Goal: Information Seeking & Learning: Compare options

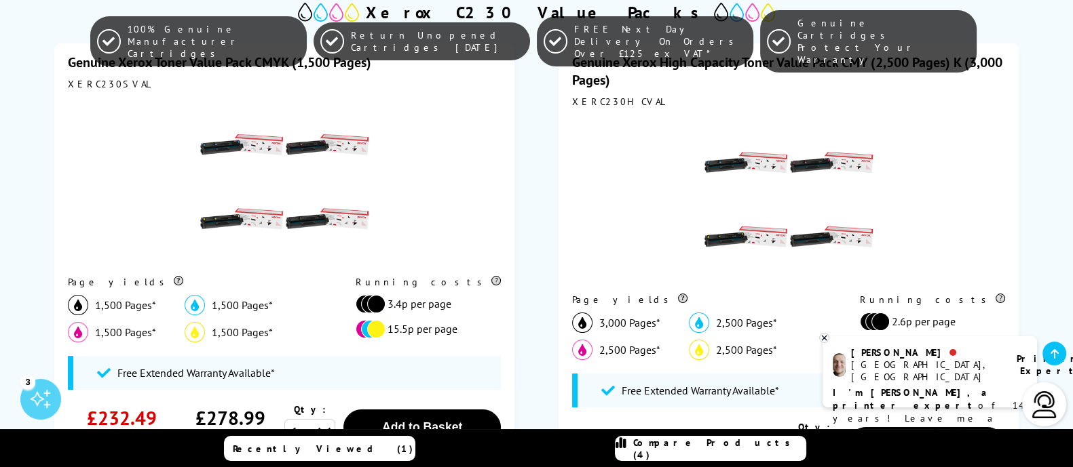
scroll to position [330, 0]
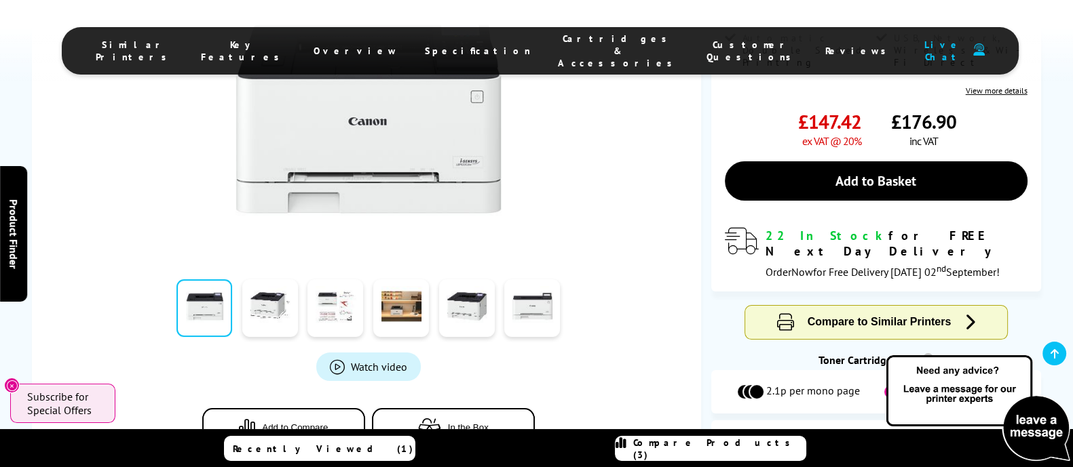
scroll to position [339, 0]
click at [337, 370] on div "Watch video Add to Compare In the Box" at bounding box center [368, 214] width 632 height 520
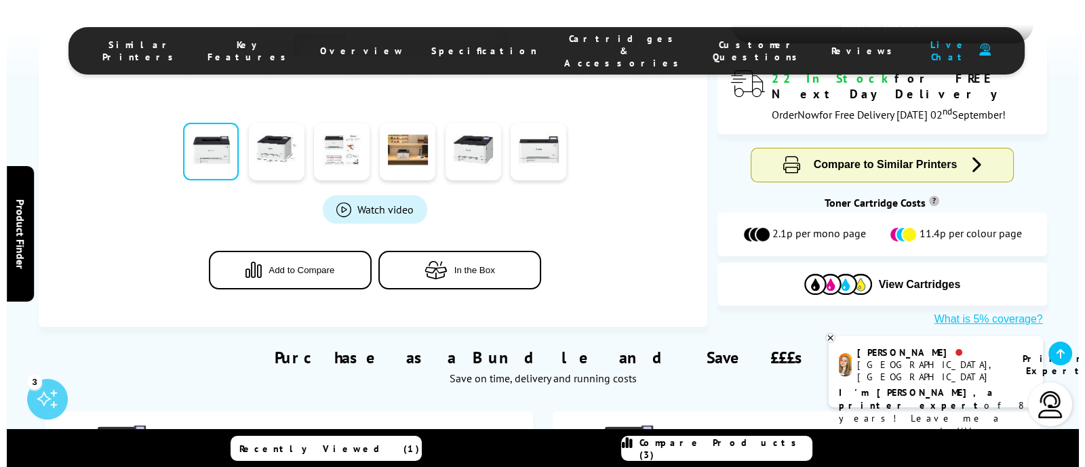
scroll to position [497, 0]
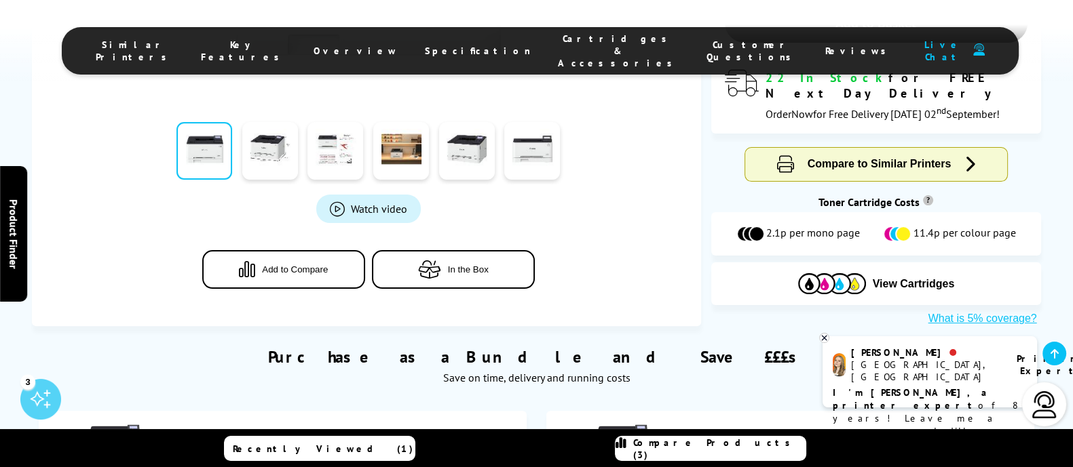
click at [301, 267] on span "Add to Compare" at bounding box center [295, 270] width 66 height 10
click at [732, 454] on span "Compare Products (4)" at bounding box center [719, 449] width 172 height 24
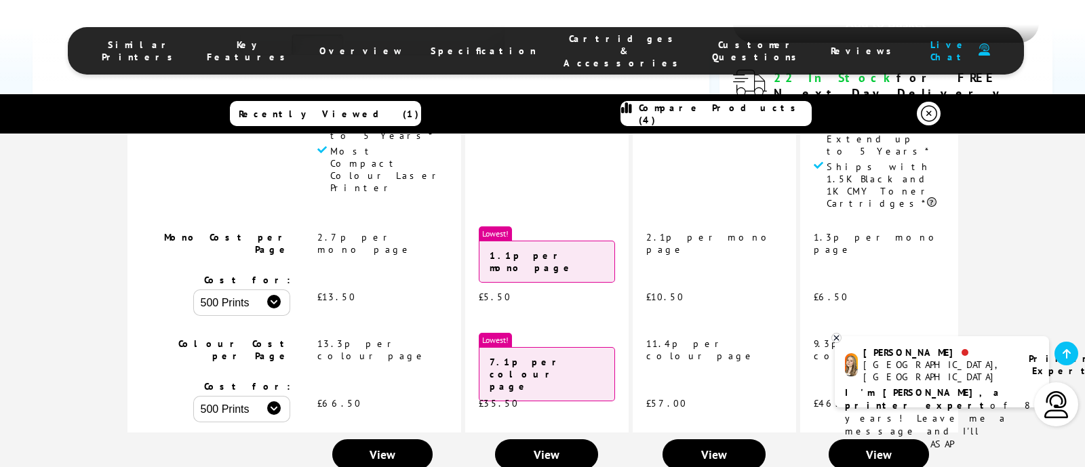
scroll to position [0, 0]
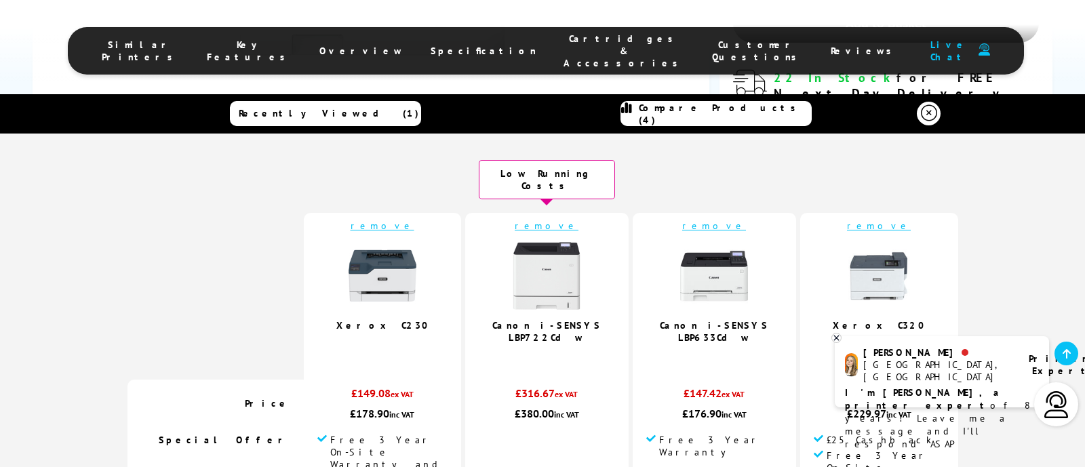
click at [539, 220] on link "remove" at bounding box center [547, 226] width 64 height 12
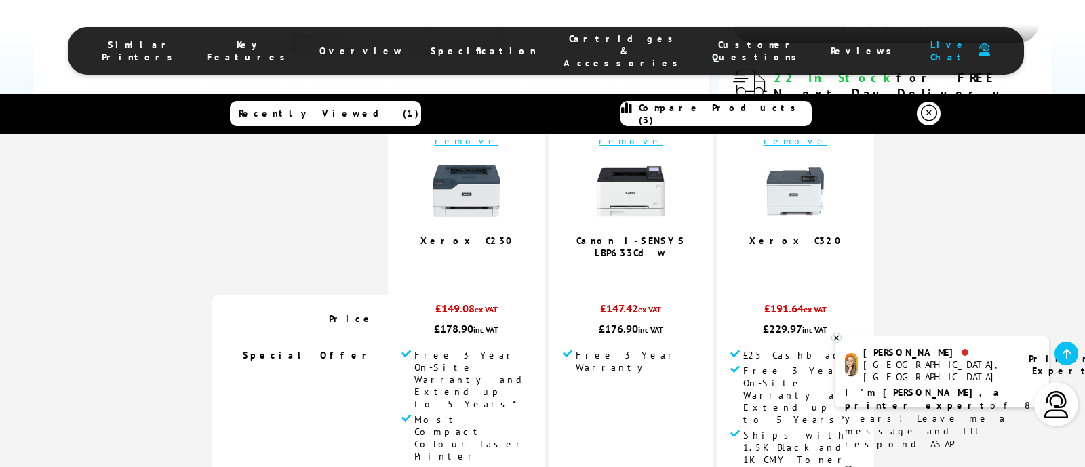
scroll to position [84, 0]
click at [558, 225] on td "remove Canon i-SENSYS LBP633Cdw 5.0 / 5" at bounding box center [631, 212] width 163 height 167
drag, startPoint x: 567, startPoint y: 229, endPoint x: 691, endPoint y: 235, distance: 124.3
click at [691, 235] on td "remove Canon i-SENSYS LBP633Cdw 5.0 / 5" at bounding box center [631, 212] width 163 height 167
copy td "Canon i-SENSYS LBP633Cdw 5.0 / 5"
